Goal: Information Seeking & Learning: Understand process/instructions

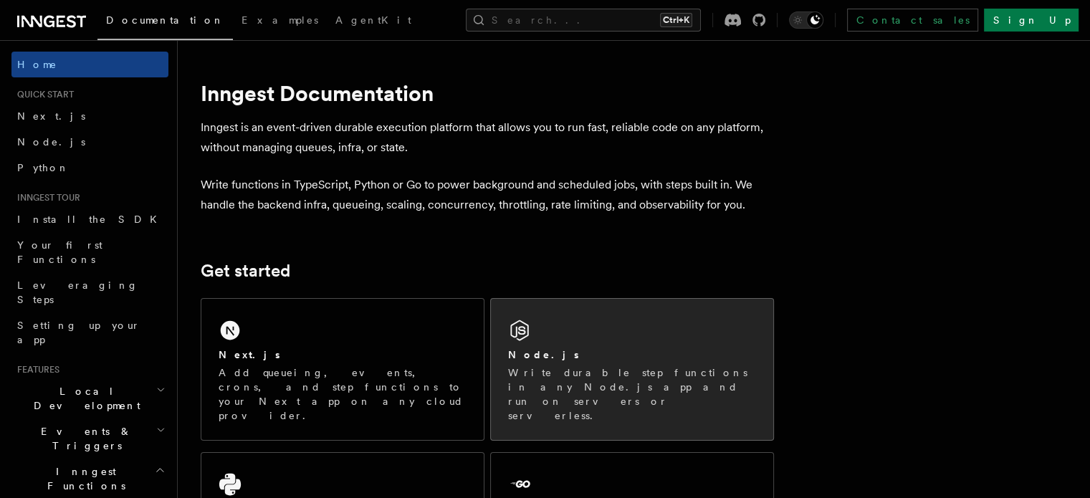
click at [659, 373] on p "Write durable step functions in any Node.js app and run on servers or serverles…" at bounding box center [632, 393] width 248 height 57
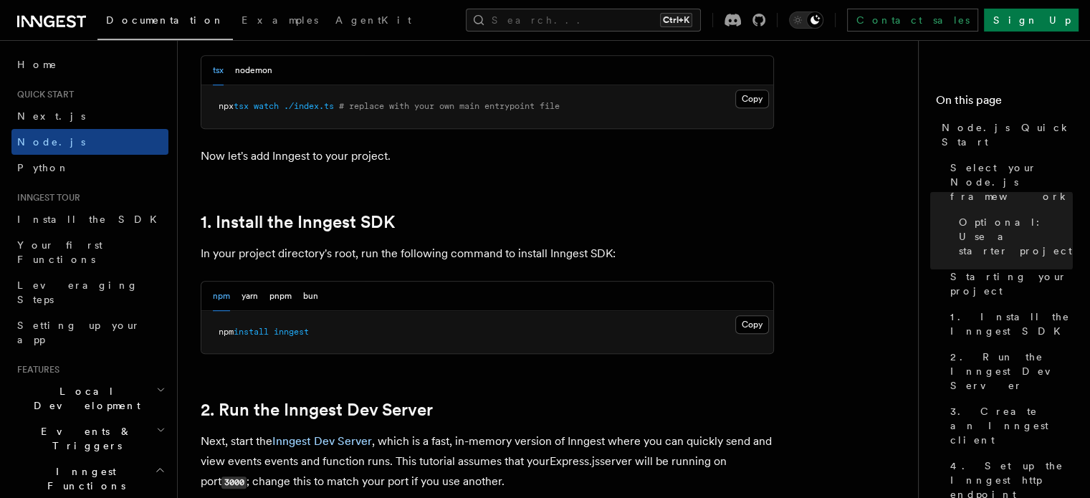
scroll to position [778, 0]
click at [756, 316] on button "Copy Copied" at bounding box center [752, 323] width 34 height 19
click at [754, 321] on button "Copy Copied" at bounding box center [752, 323] width 34 height 19
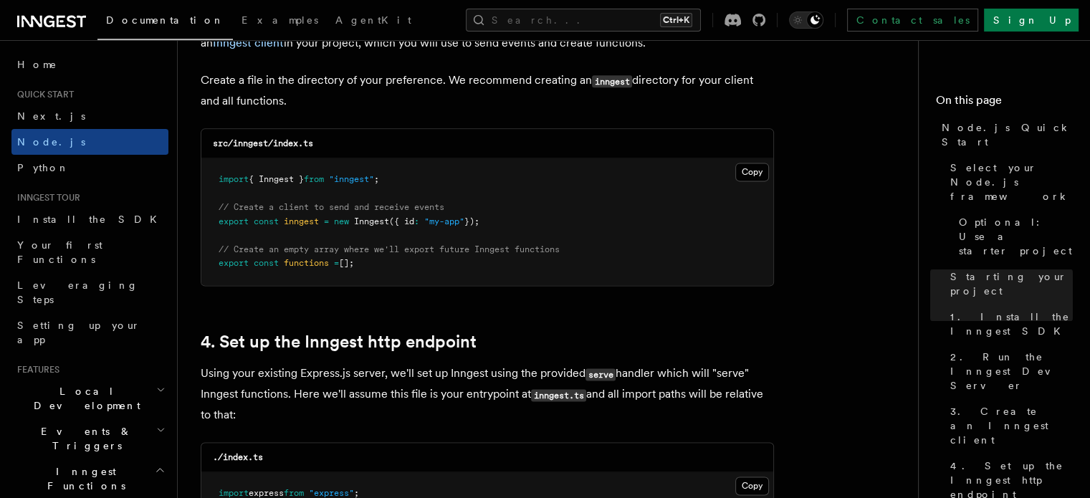
scroll to position [1870, 0]
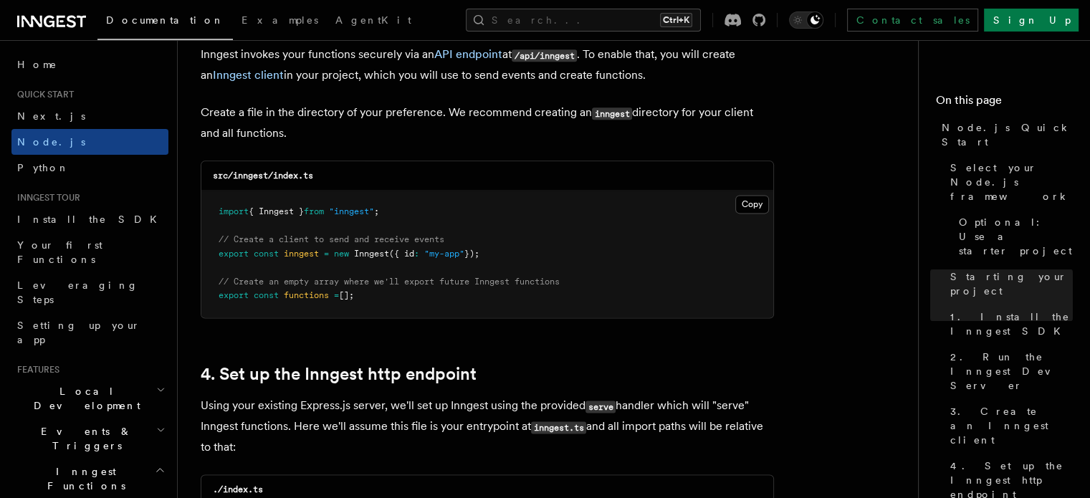
drag, startPoint x: 218, startPoint y: 209, endPoint x: 393, endPoint y: 310, distance: 201.9
click at [393, 310] on pre "import { Inngest } from "inngest" ; // Create a client to send and receive even…" at bounding box center [487, 254] width 572 height 127
copy code "import { Inngest } from "inngest" ; // Create a client to send and receive even…"
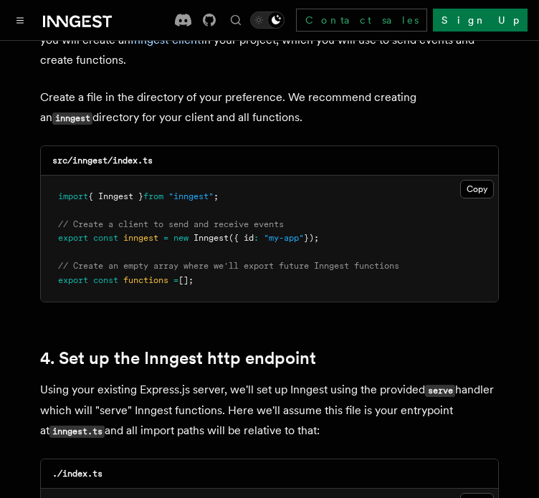
scroll to position [1917, 0]
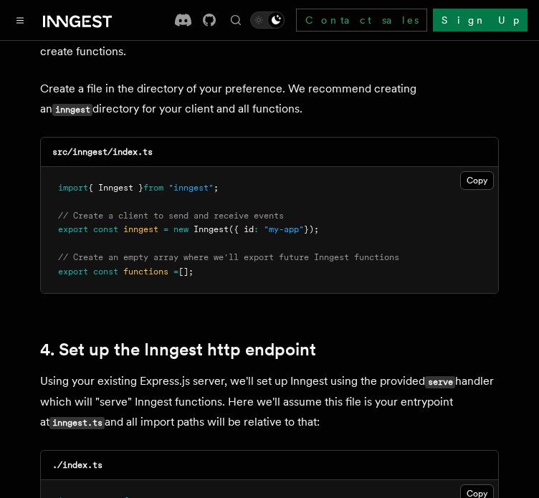
click at [371, 213] on pre "import { Inngest } from "inngest" ; // Create a client to send and receive even…" at bounding box center [269, 230] width 457 height 127
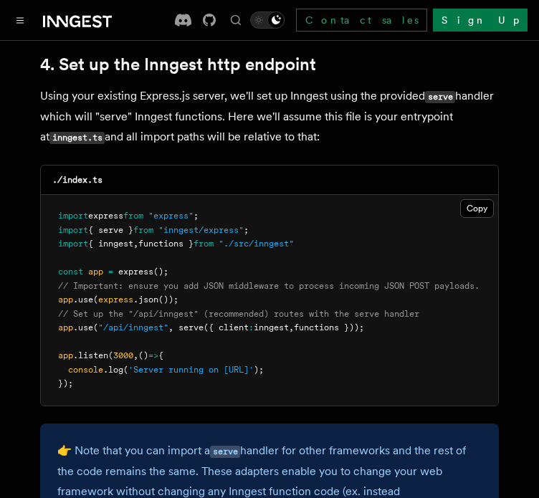
scroll to position [0, 0]
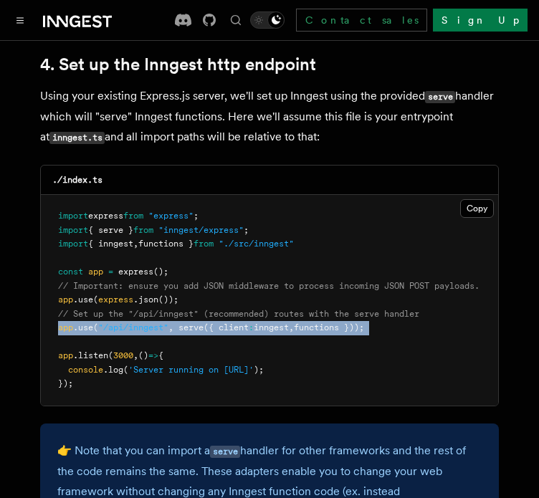
drag, startPoint x: 53, startPoint y: 309, endPoint x: 350, endPoint y: 322, distance: 297.6
click at [350, 322] on pre "import express from "express" ; import { serve } from "inngest/express" ; impor…" at bounding box center [269, 300] width 457 height 211
copy code "app .use ( "/api/inngest" , serve ({ client : inngest , functions }));"
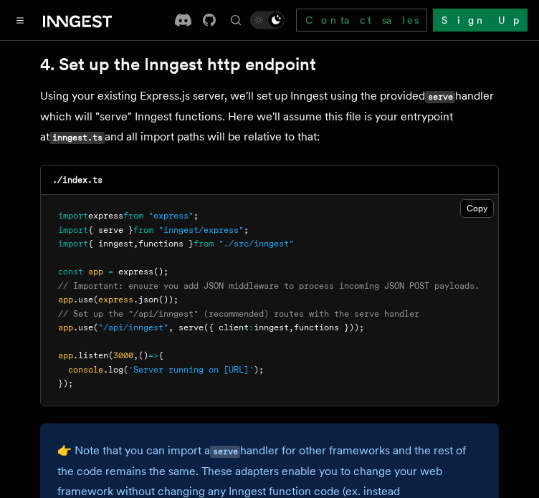
click at [438, 244] on pre "import express from "express" ; import { serve } from "inngest/express" ; impor…" at bounding box center [269, 300] width 457 height 211
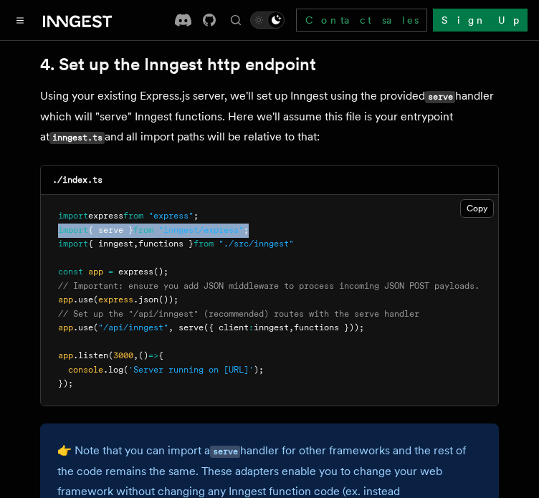
drag, startPoint x: 56, startPoint y: 210, endPoint x: 276, endPoint y: 212, distance: 219.9
click at [276, 212] on pre "import express from "express" ; import { serve } from "inngest/express" ; impor…" at bounding box center [269, 300] width 457 height 211
copy span "import { serve } from "inngest/express" ;"
